Goal: Check status: Check status

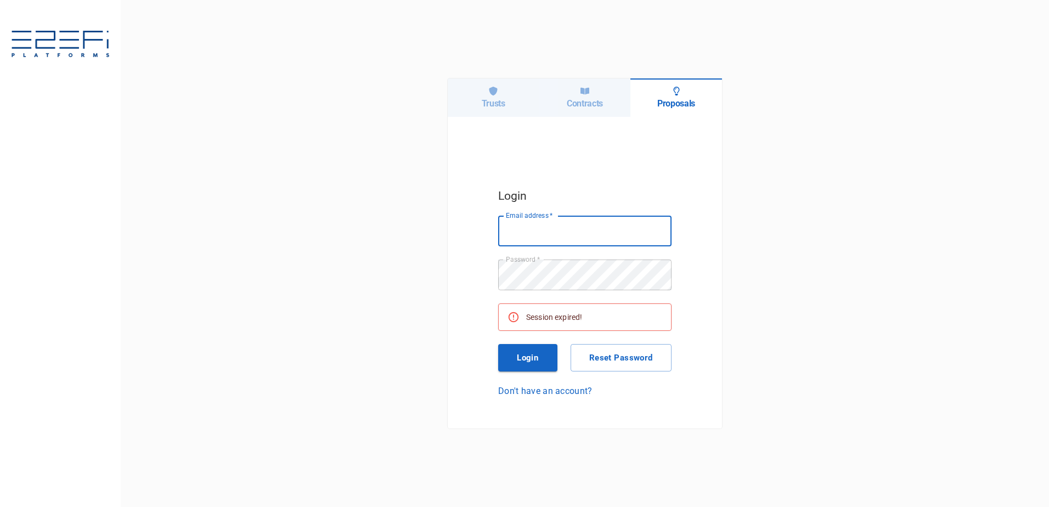
click at [536, 227] on input "Email address   *" at bounding box center [584, 231] width 173 height 31
type input "[PERSON_NAME][EMAIL_ADDRESS][DOMAIN_NAME]"
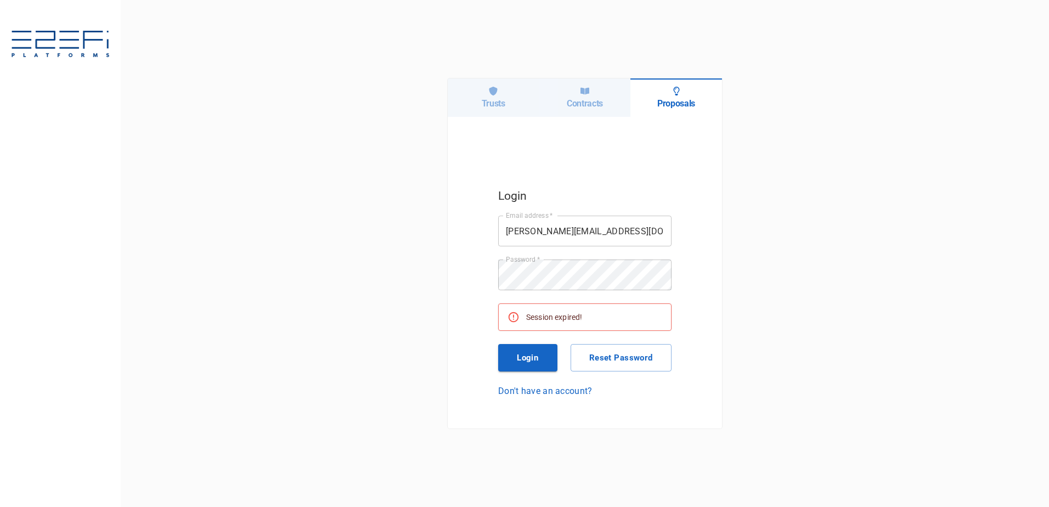
click at [525, 353] on button "Login" at bounding box center [527, 357] width 59 height 27
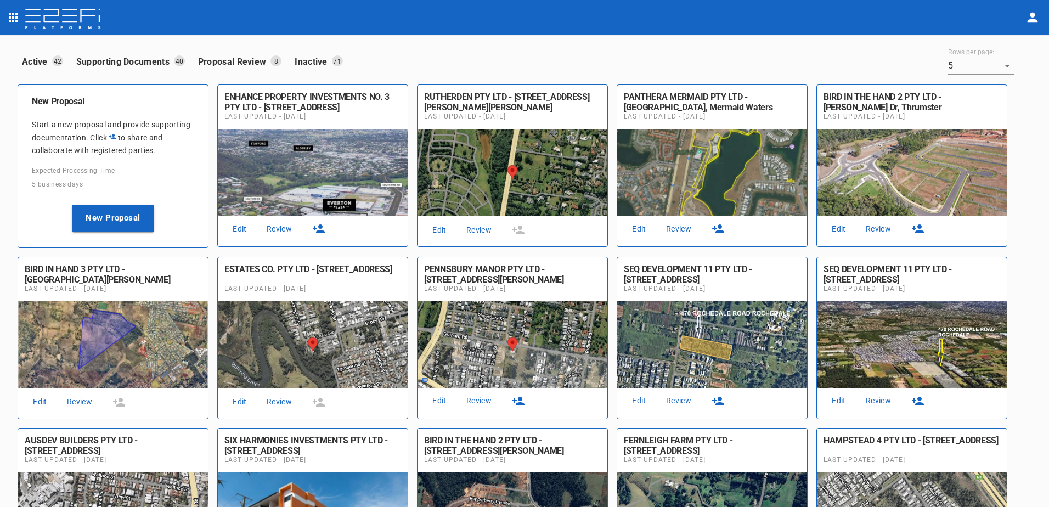
click at [481, 231] on link "Review" at bounding box center [478, 230] width 35 height 15
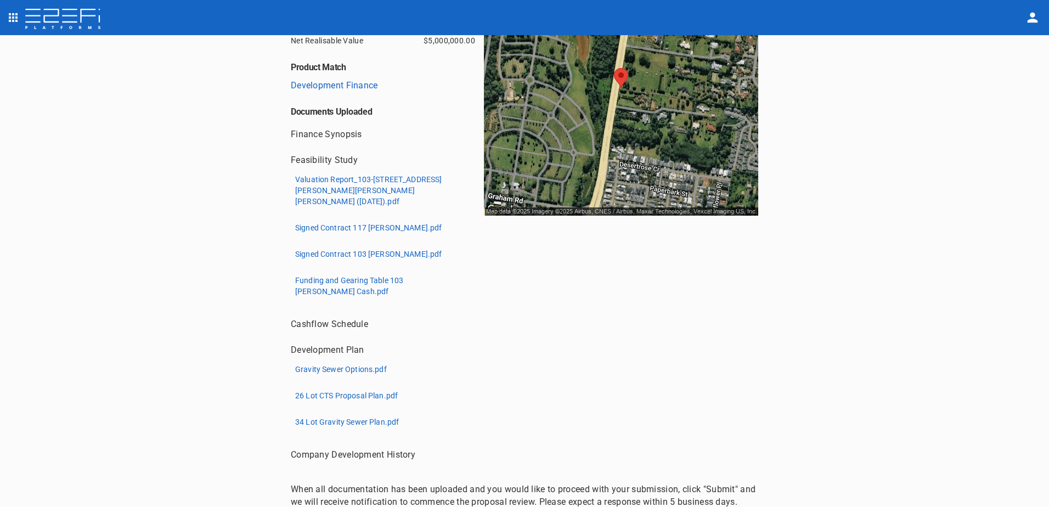
scroll to position [165, 0]
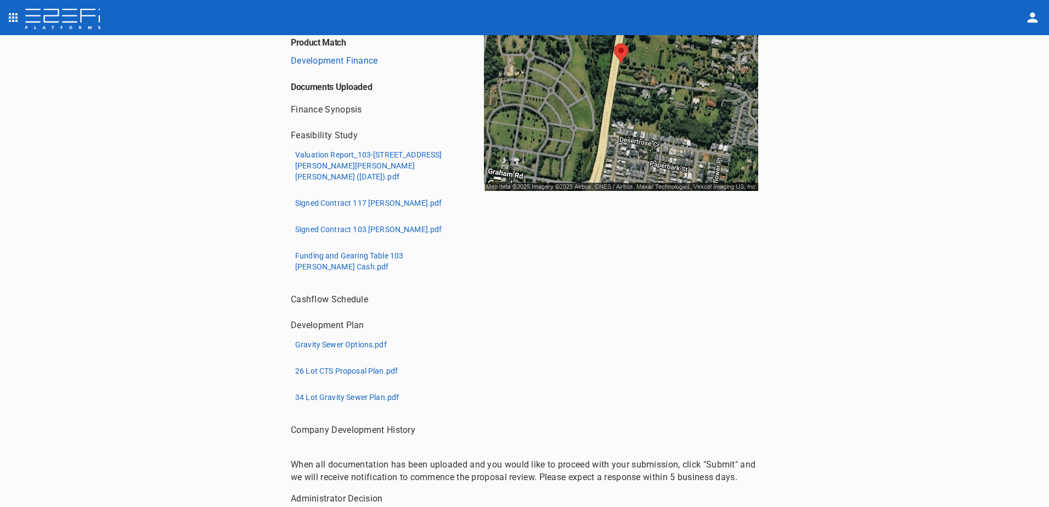
scroll to position [251, 0]
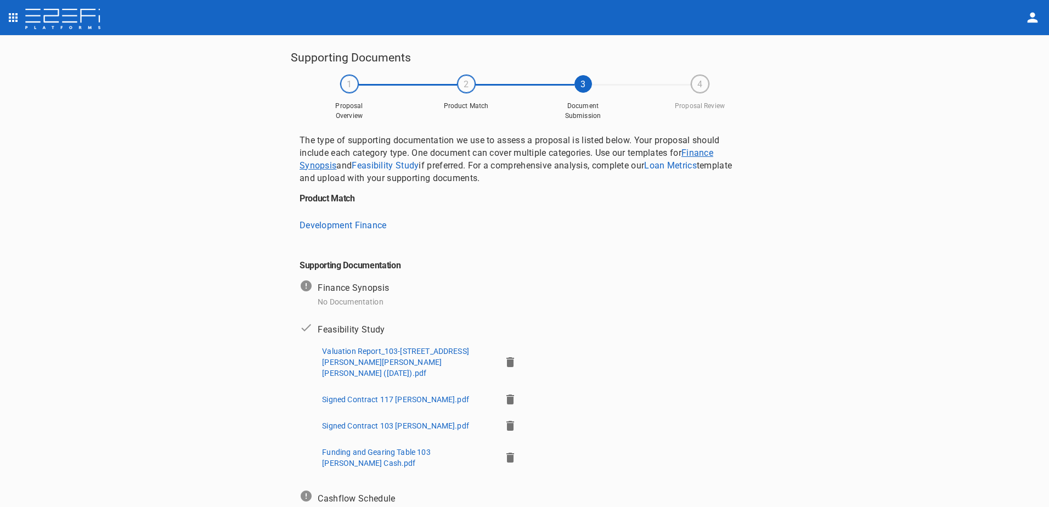
click at [308, 167] on link "Finance Synopsis" at bounding box center [506, 159] width 414 height 23
